Goal: Check status: Check status

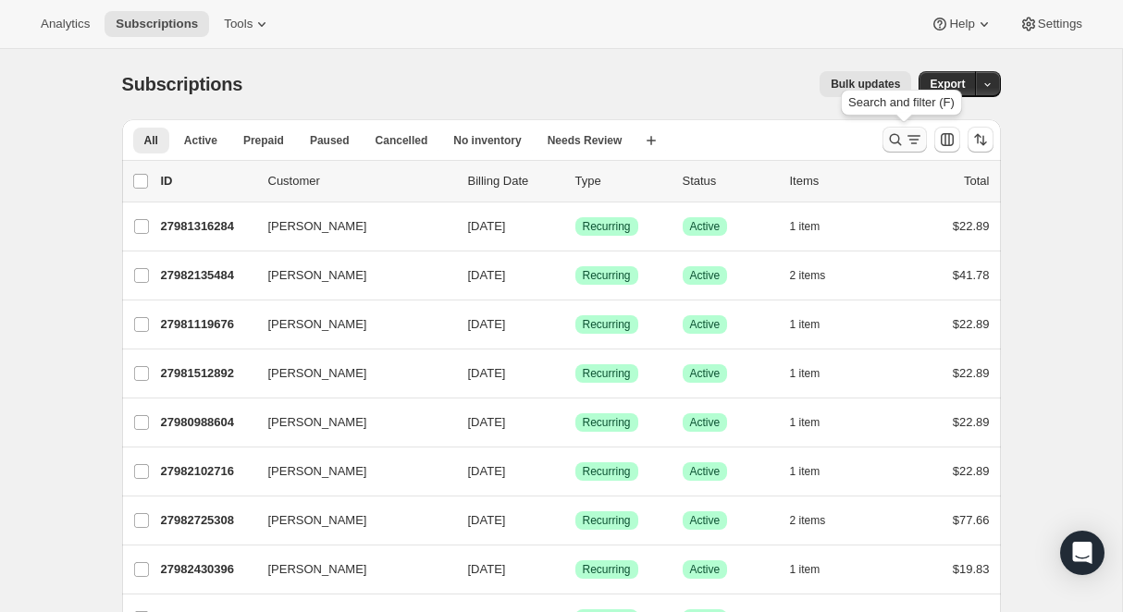
click at [901, 138] on icon "Search and filter results" at bounding box center [895, 139] width 18 height 18
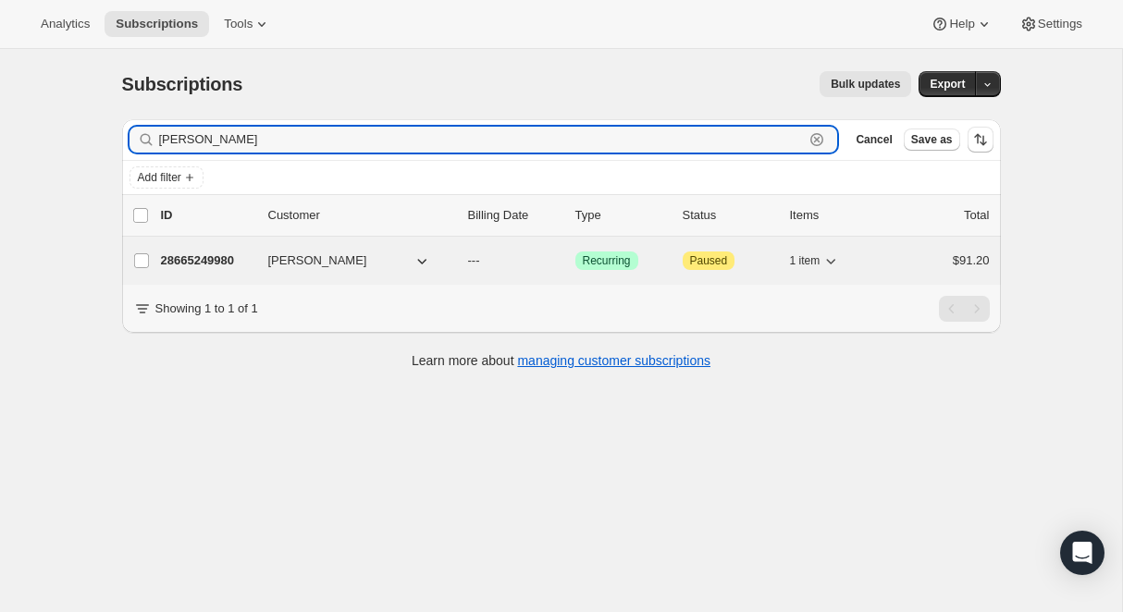
type input "[PERSON_NAME]"
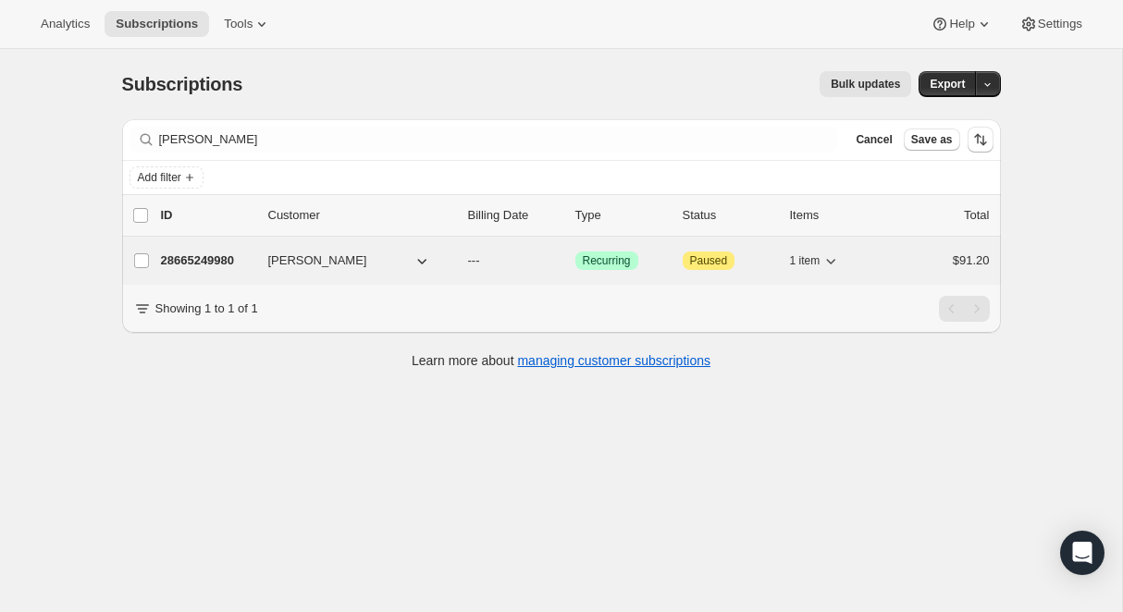
click at [292, 267] on span "[PERSON_NAME]" at bounding box center [317, 261] width 99 height 18
click at [217, 262] on p "28665249980" at bounding box center [207, 261] width 92 height 18
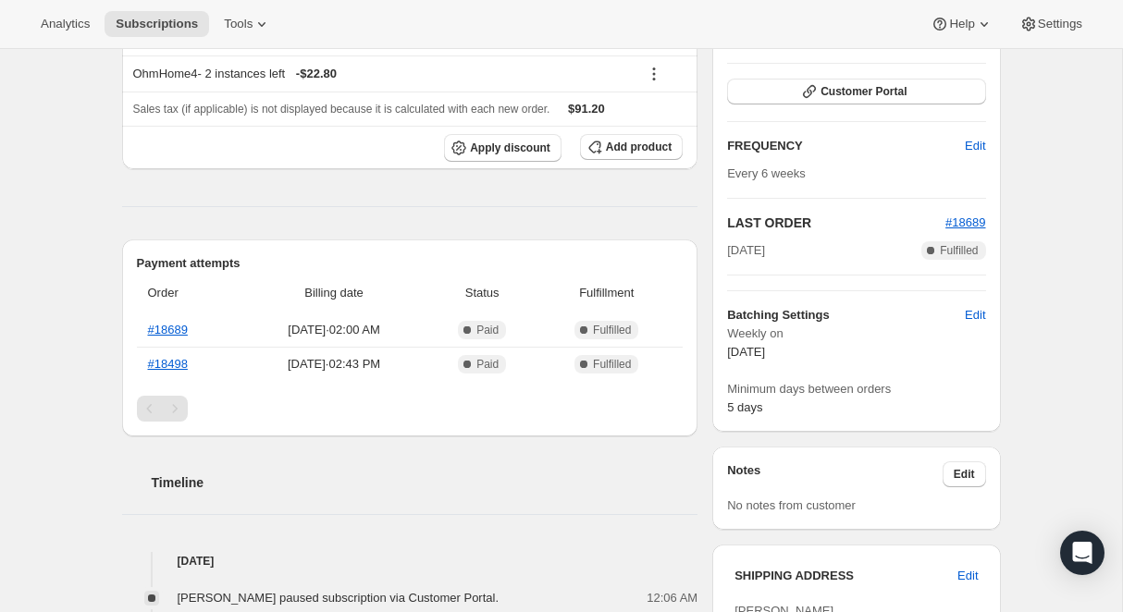
scroll to position [298, 0]
click at [175, 370] on link "#18498" at bounding box center [168, 363] width 40 height 14
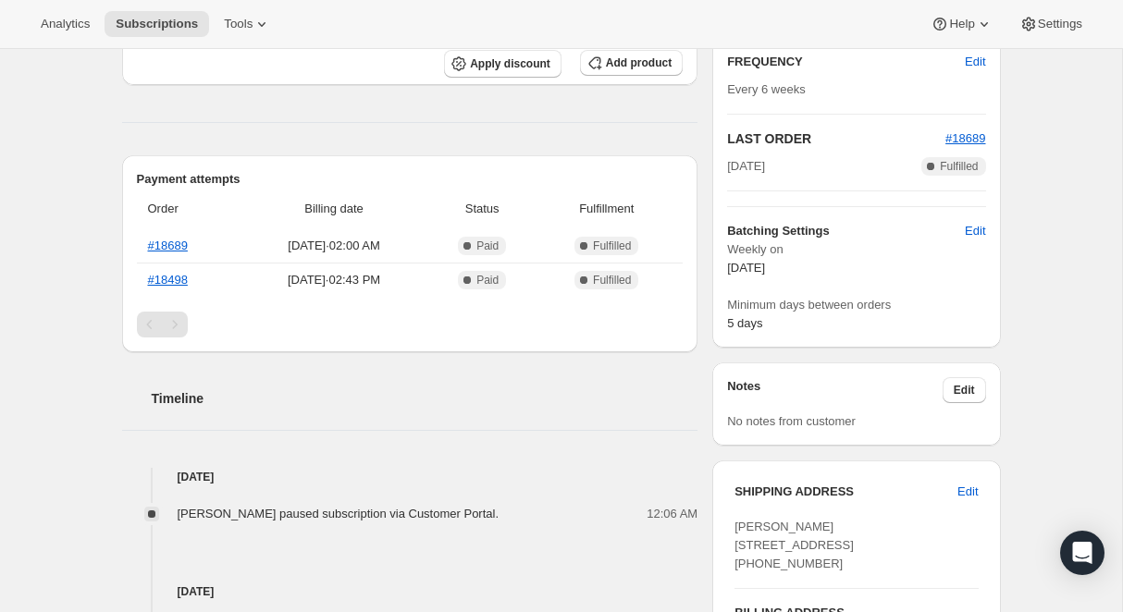
scroll to position [384, 0]
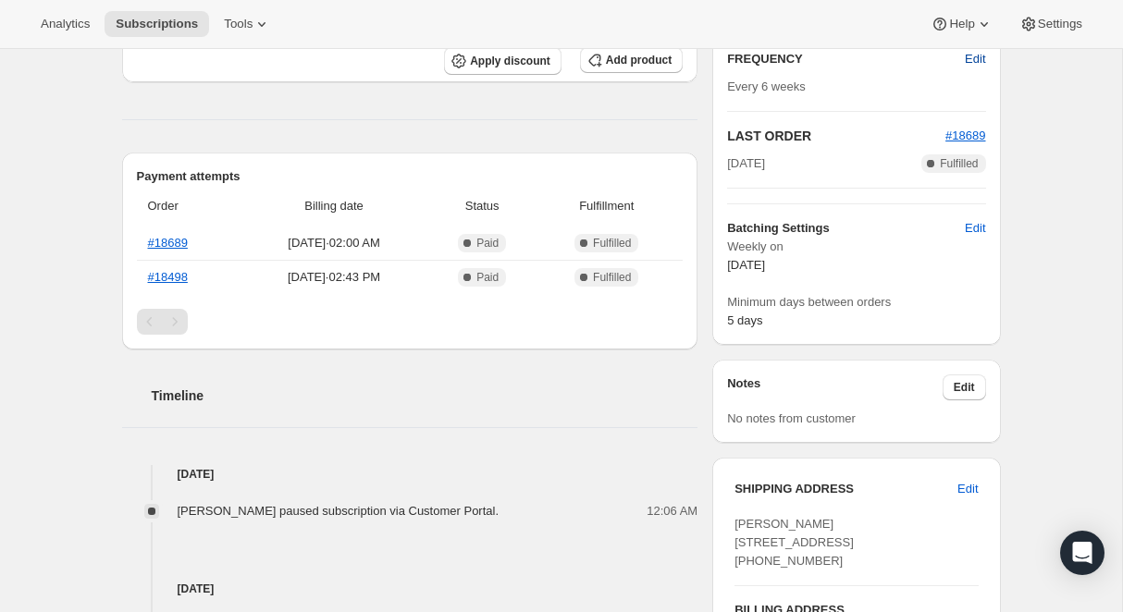
click at [975, 60] on span "Edit" at bounding box center [974, 59] width 20 height 18
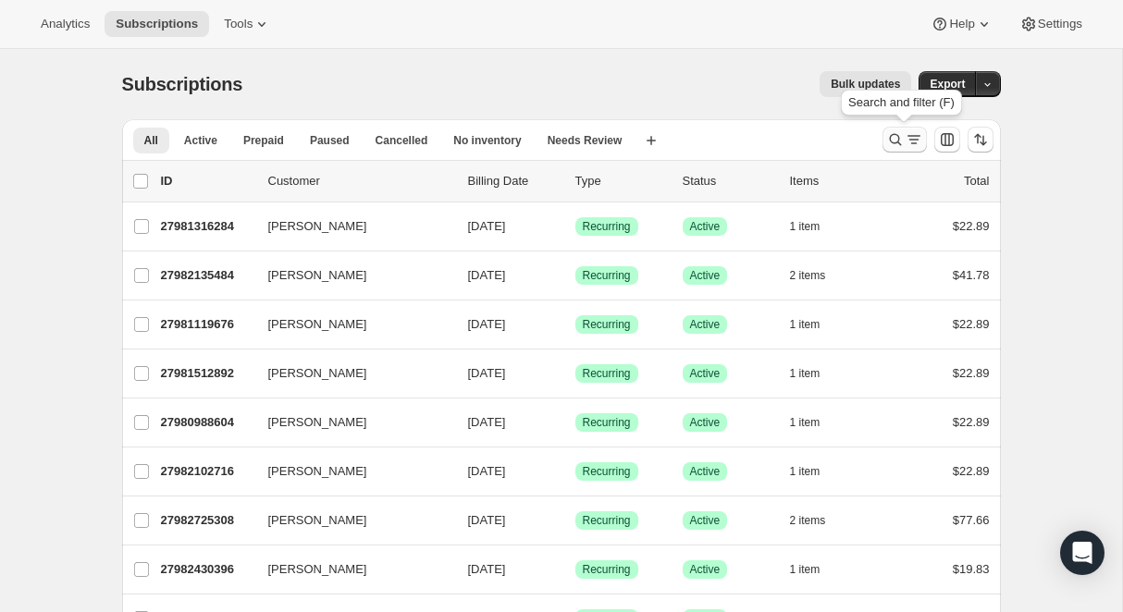
click at [902, 139] on icon "Search and filter results" at bounding box center [895, 139] width 18 height 18
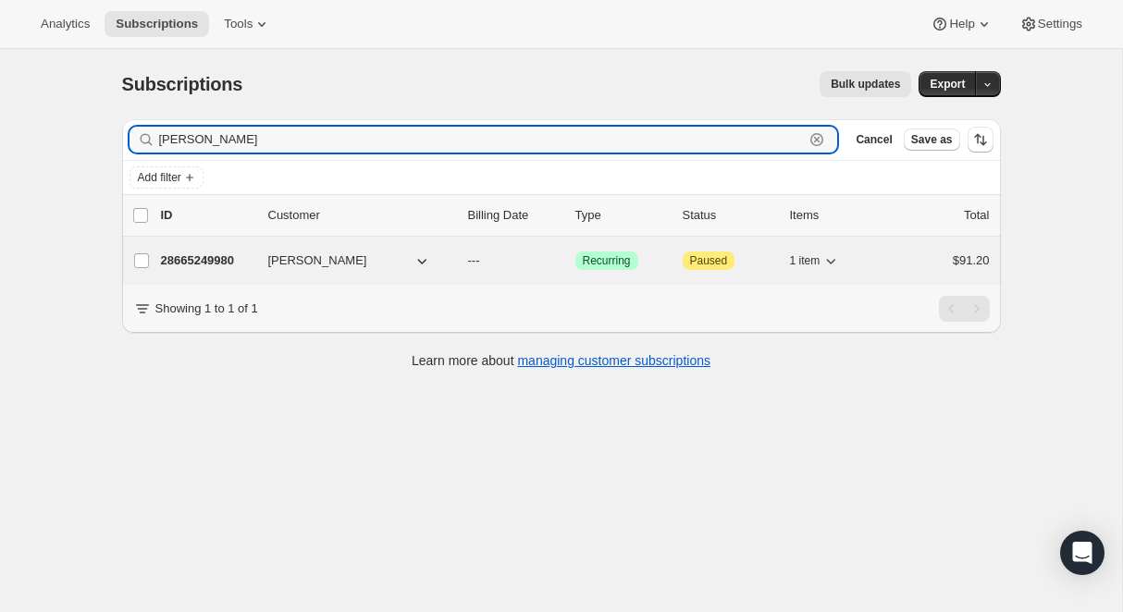
type input "[PERSON_NAME]"
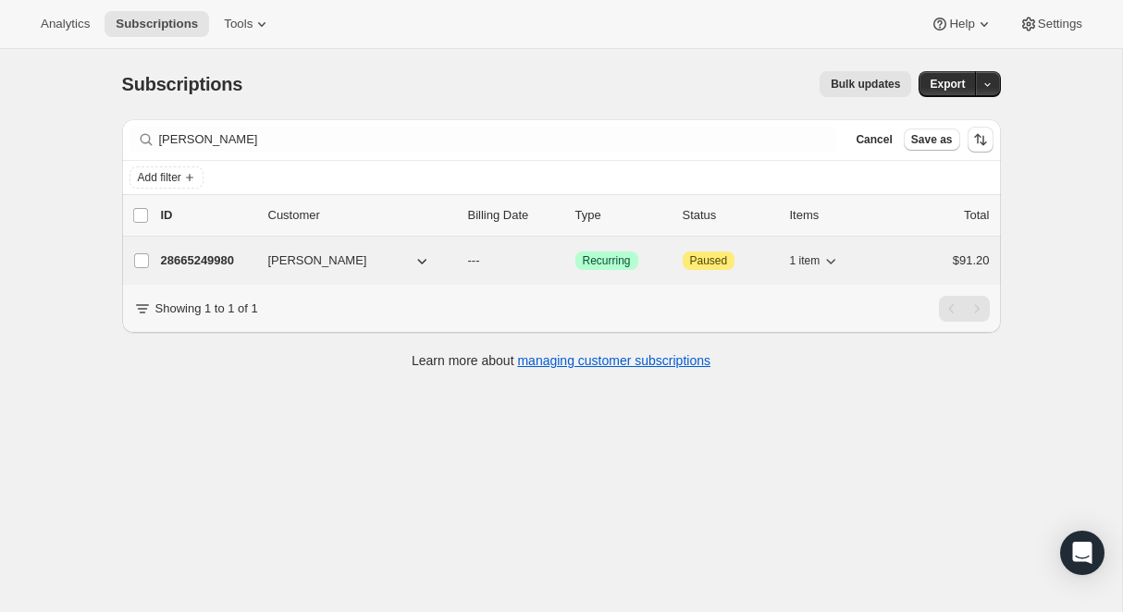
click at [218, 264] on p "28665249980" at bounding box center [207, 261] width 92 height 18
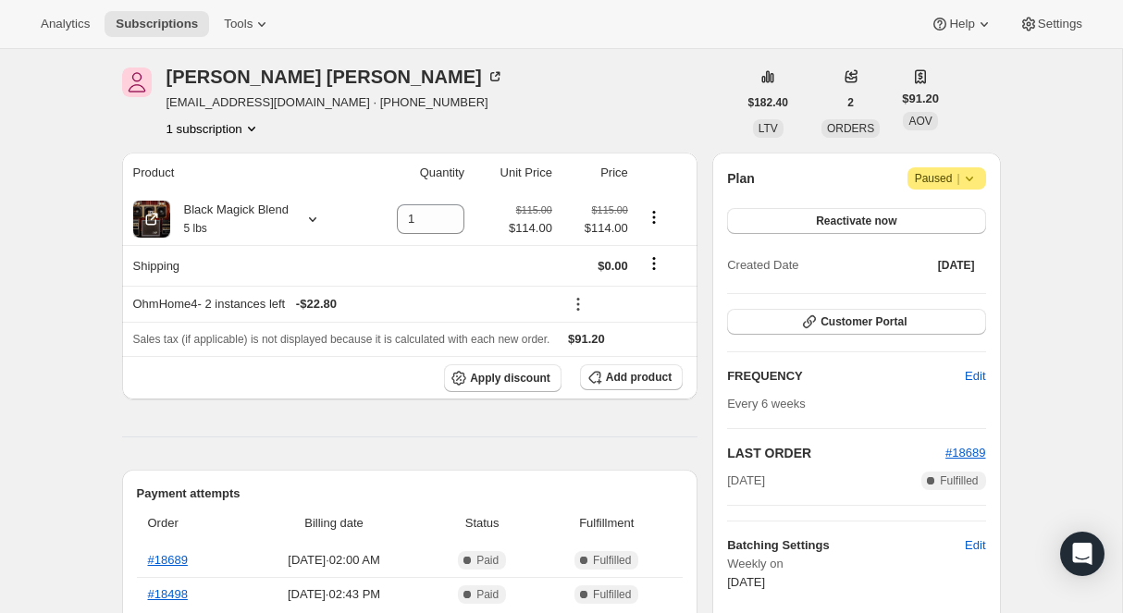
scroll to position [67, 0]
